Goal: Information Seeking & Learning: Learn about a topic

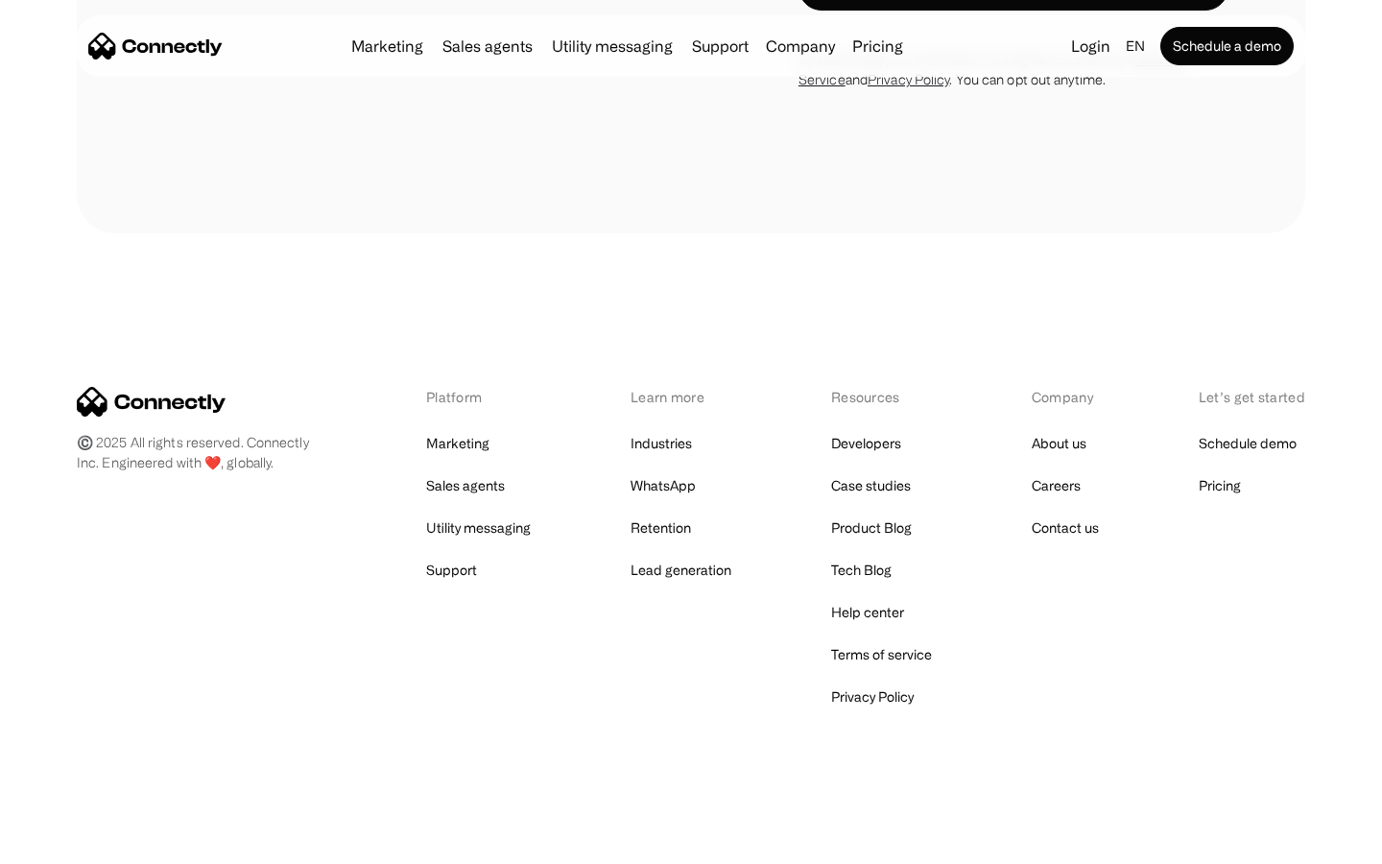
scroll to position [3631, 0]
